Goal: Information Seeking & Learning: Learn about a topic

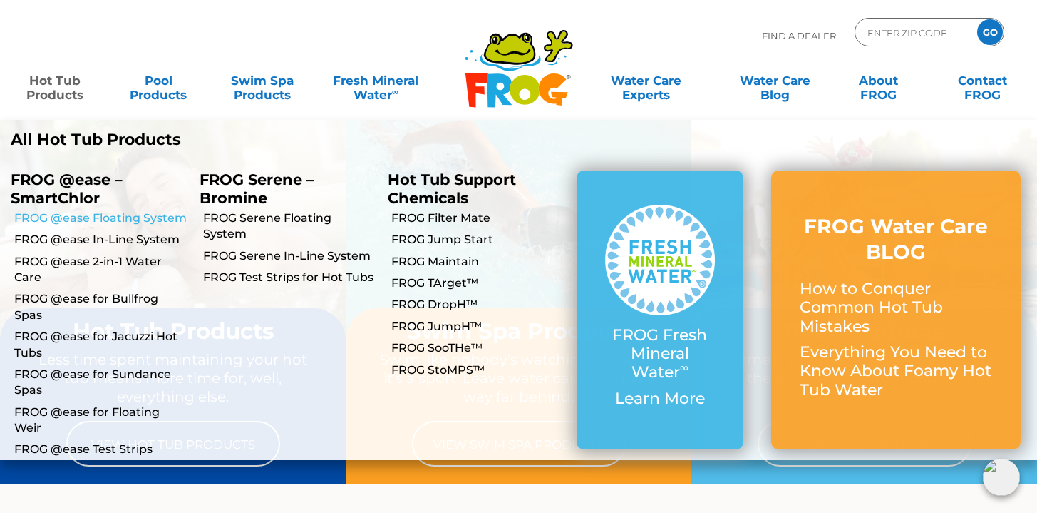
click at [98, 221] on link "FROG @ease Floating System" at bounding box center [101, 218] width 175 height 16
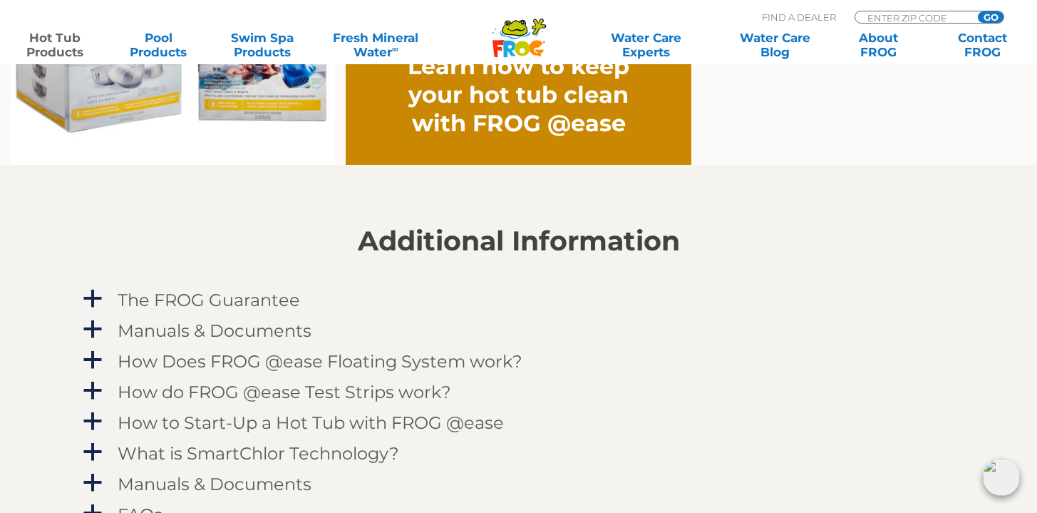
scroll to position [1281, 0]
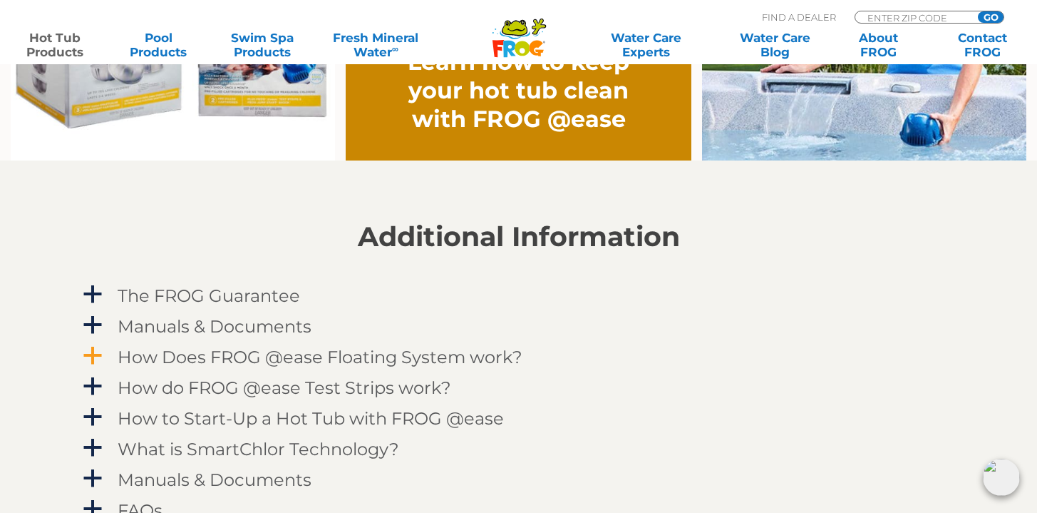
click at [319, 358] on h4 "How Does FROG @ease Floating System work?" at bounding box center [320, 356] width 405 height 19
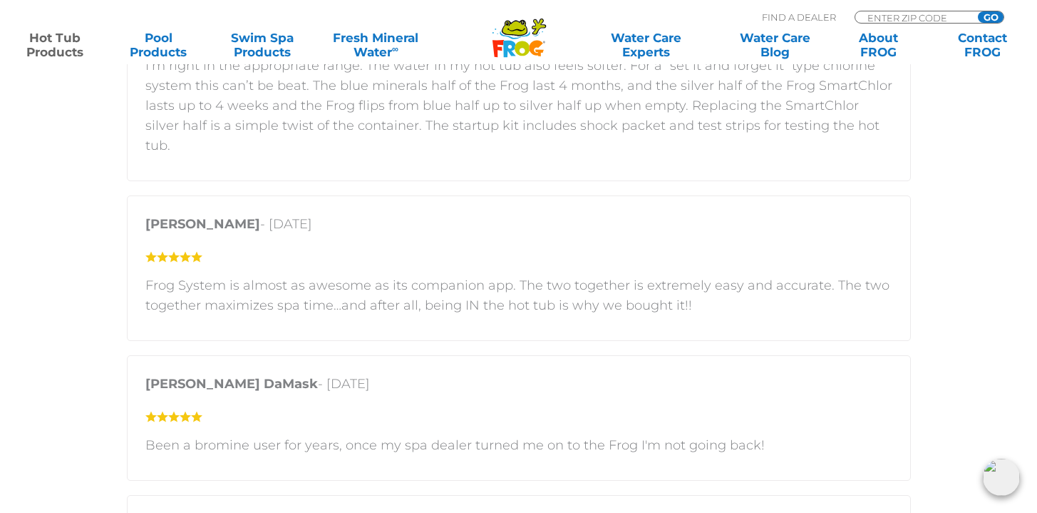
scroll to position [3042, 0]
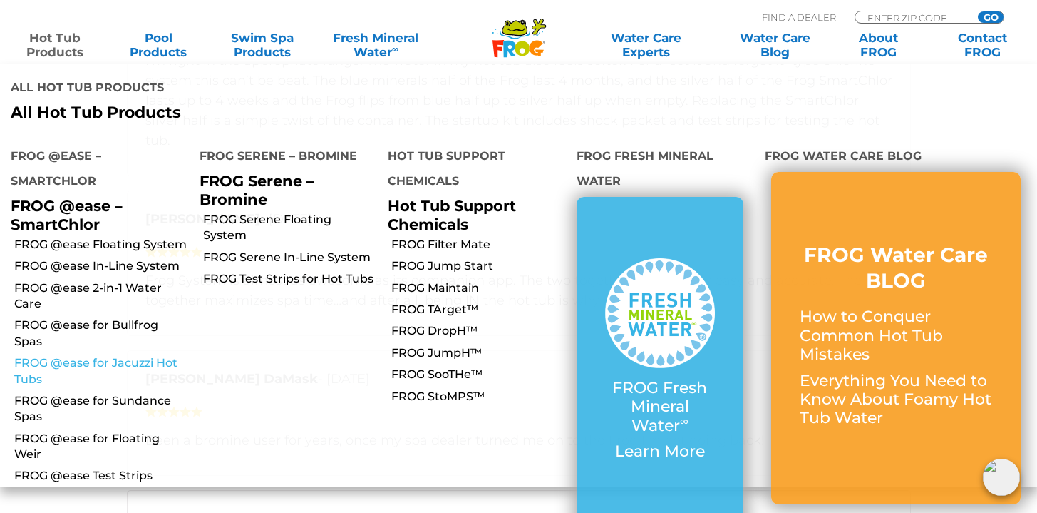
click at [108, 355] on link "FROG @ease for Jacuzzi Hot Tubs" at bounding box center [101, 371] width 175 height 32
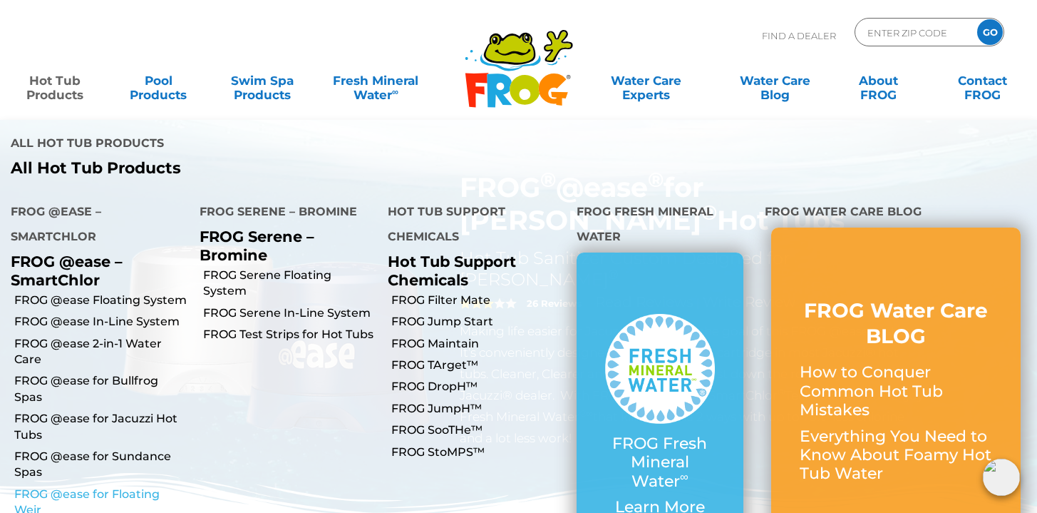
click at [86, 486] on link "FROG @ease for Floating Weir" at bounding box center [101, 502] width 175 height 32
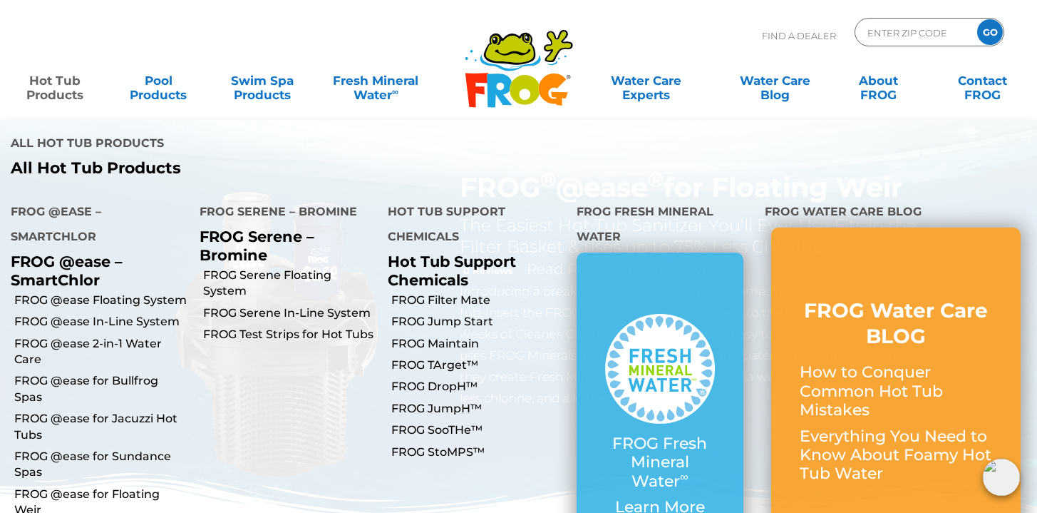
click at [65, 91] on link "Hot Tub Products" at bounding box center [54, 80] width 81 height 29
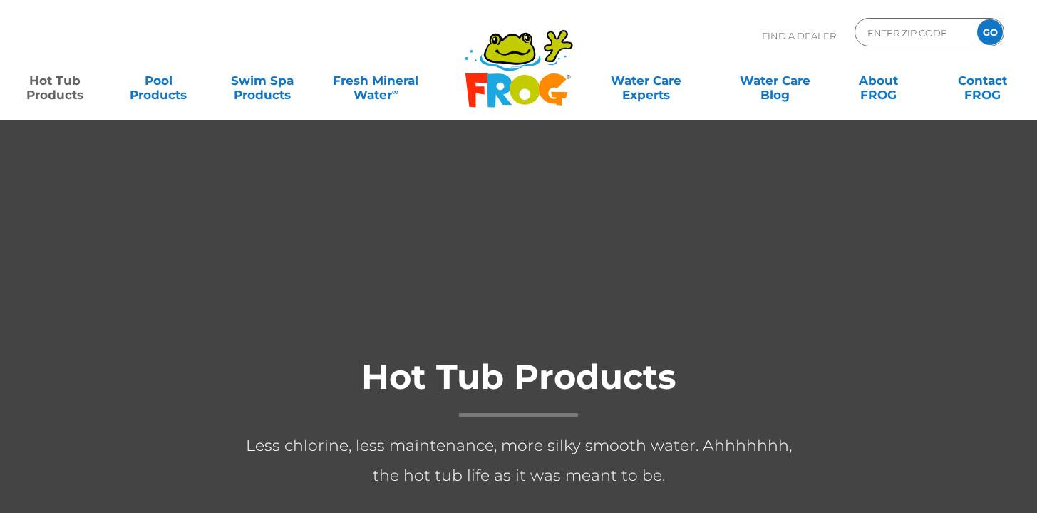
click at [65, 91] on link "Hot Tub Products" at bounding box center [54, 80] width 81 height 29
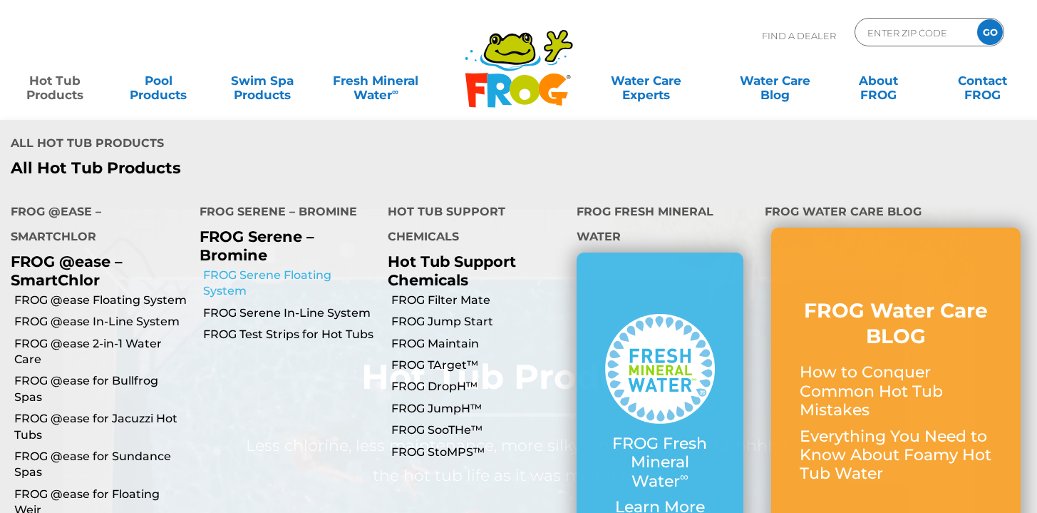
click at [240, 267] on link "FROG Serene Floating System" at bounding box center [290, 283] width 175 height 32
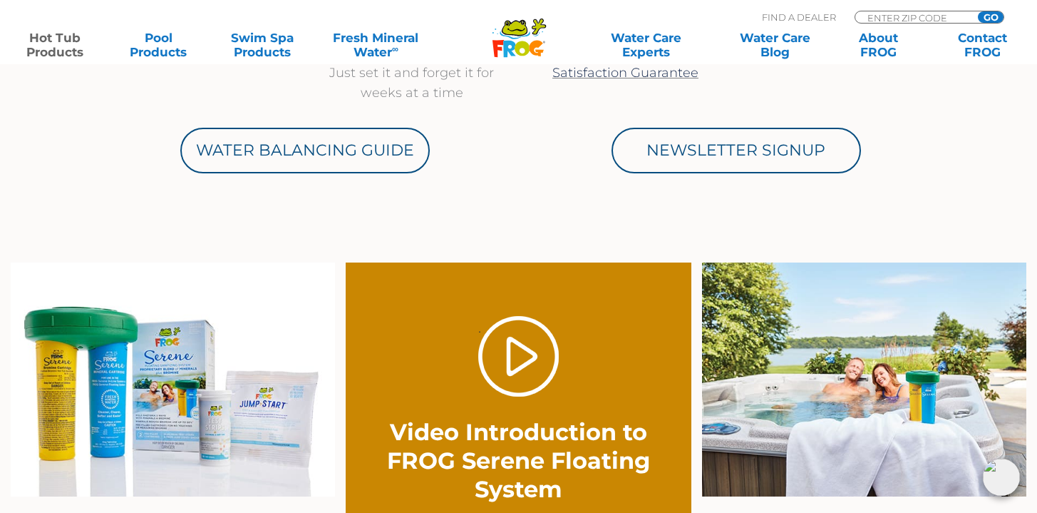
scroll to position [796, 0]
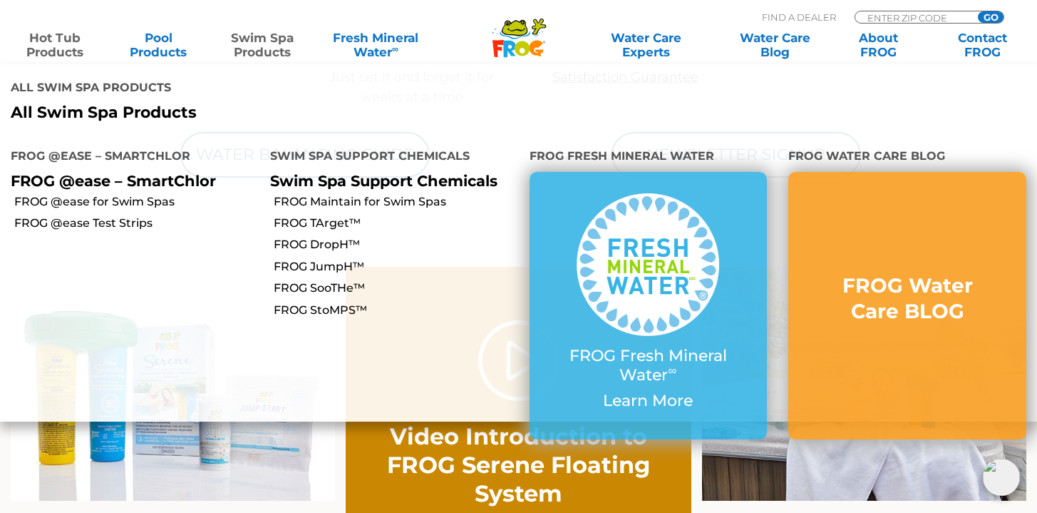
click at [262, 36] on link "Swim Spa Products" at bounding box center [262, 45] width 81 height 29
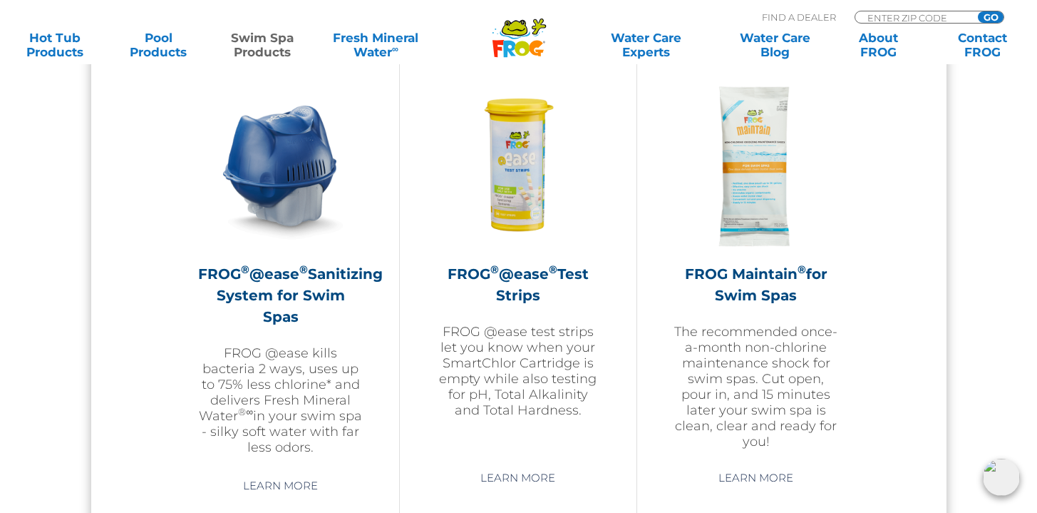
scroll to position [649, 0]
